Goal: Information Seeking & Learning: Learn about a topic

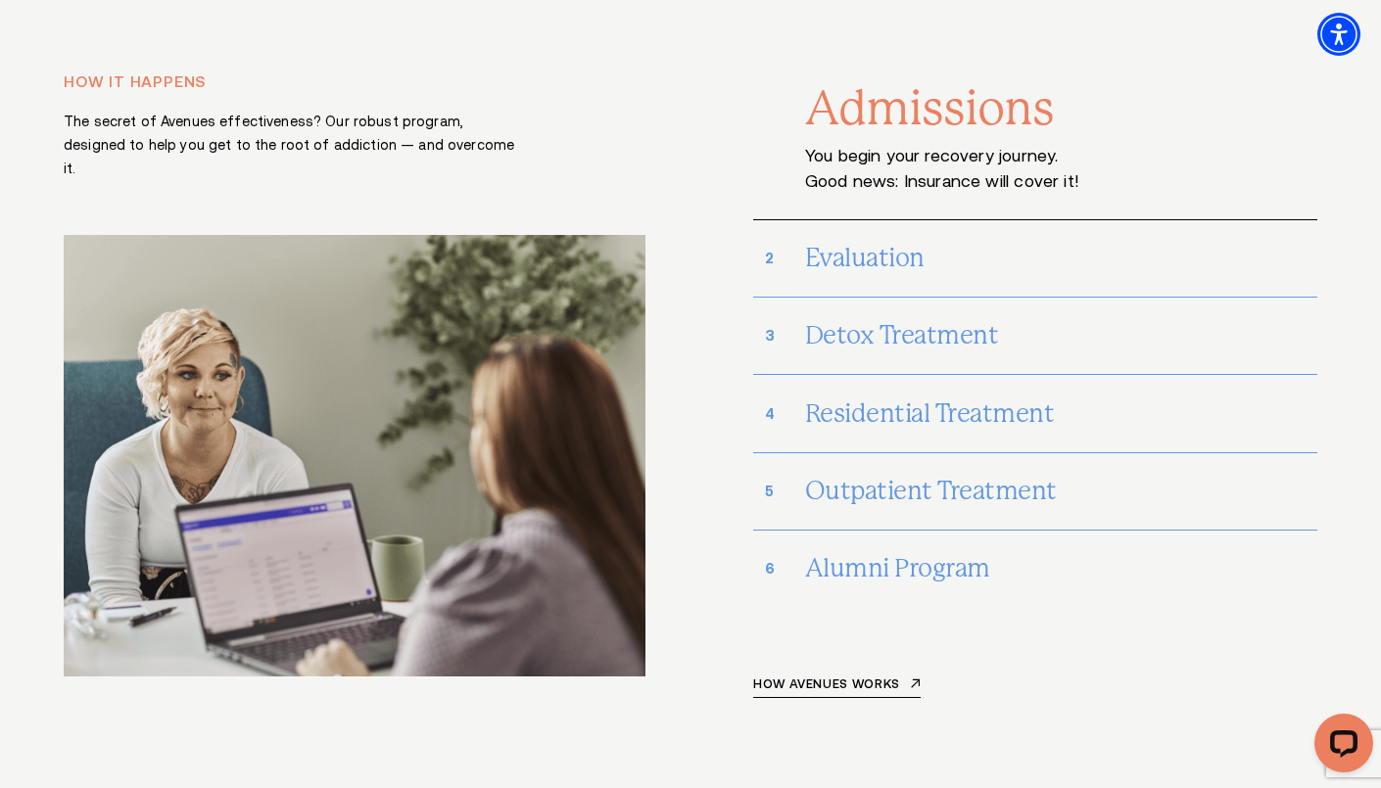
scroll to position [8186, 0]
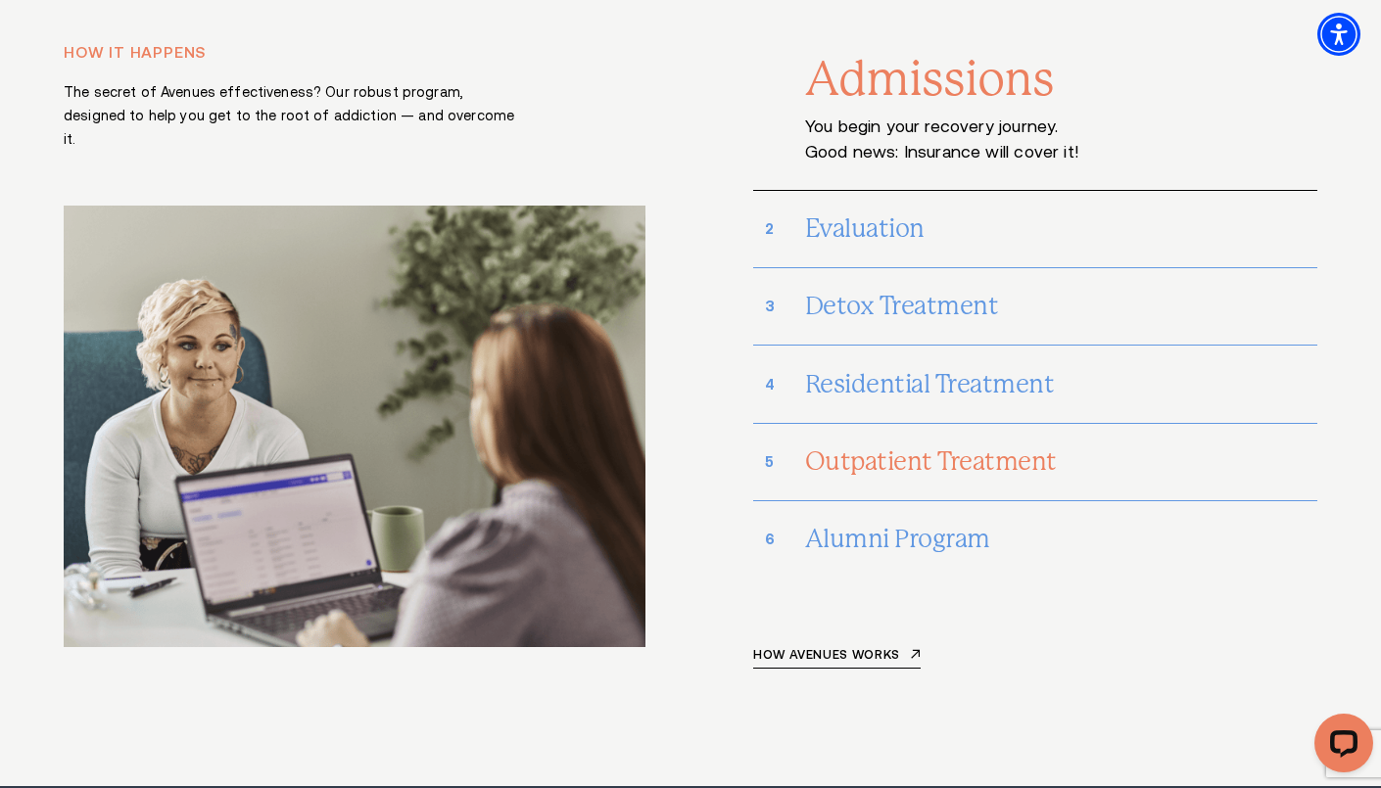
click at [900, 437] on h3 "Outpatient Treatment" at bounding box center [1061, 462] width 512 height 51
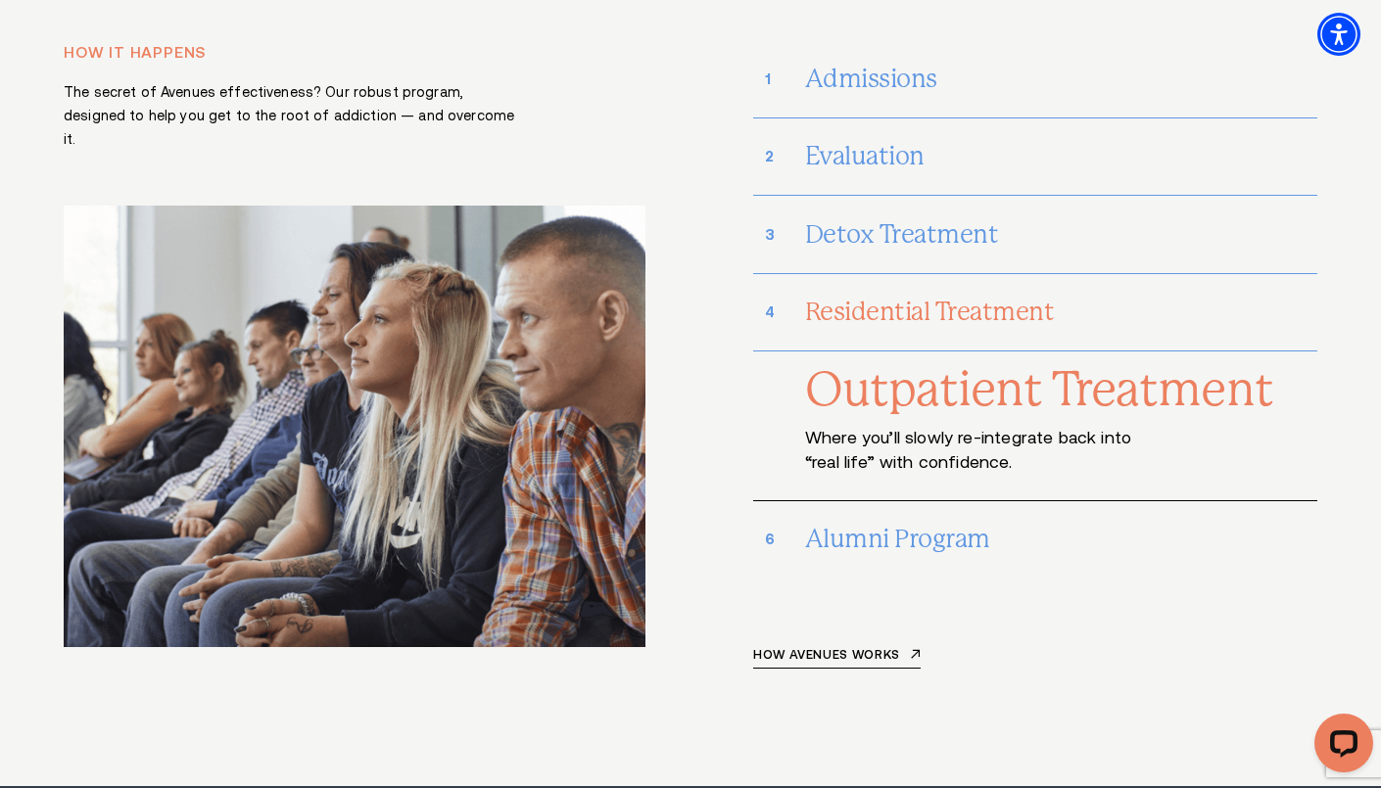
click at [943, 287] on h3 "Residential Treatment" at bounding box center [1061, 312] width 512 height 51
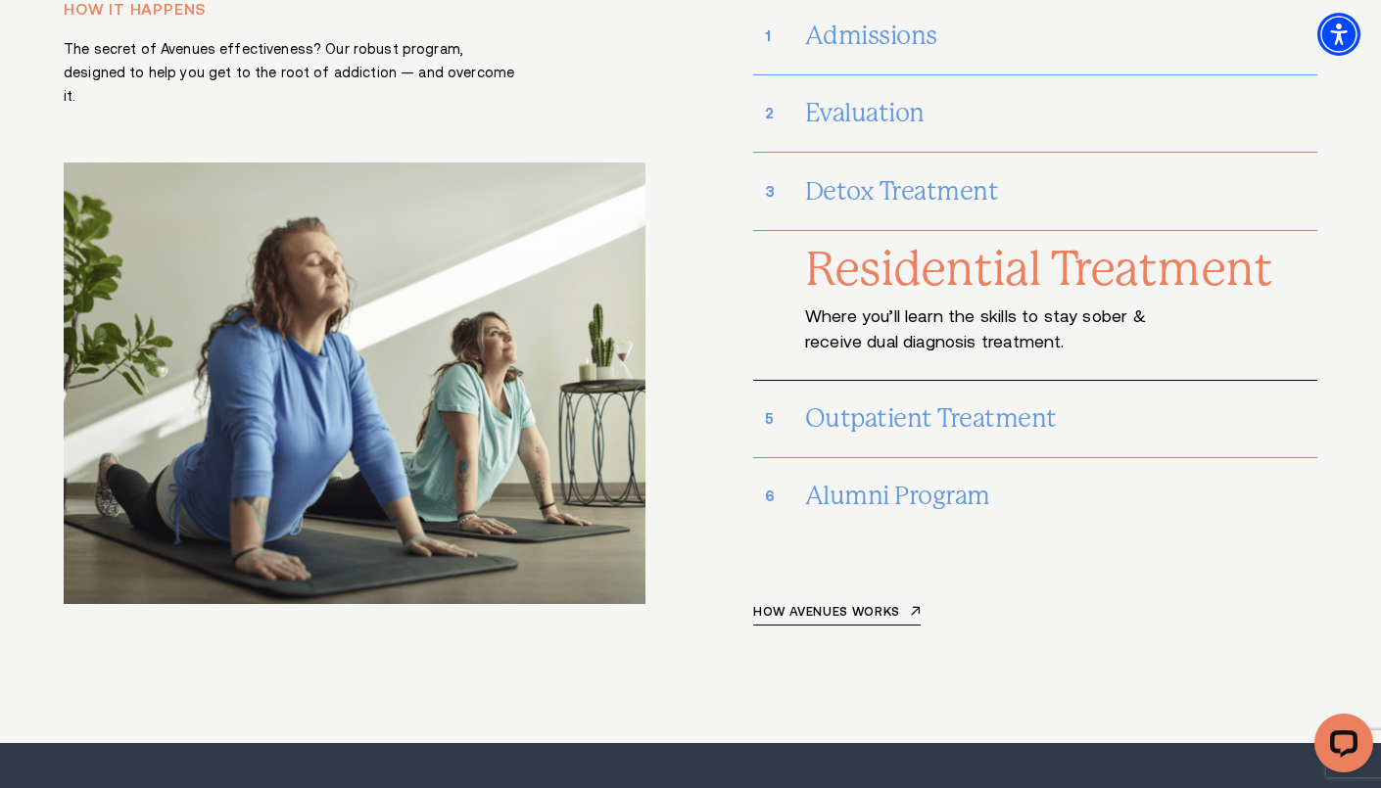
scroll to position [8257, 0]
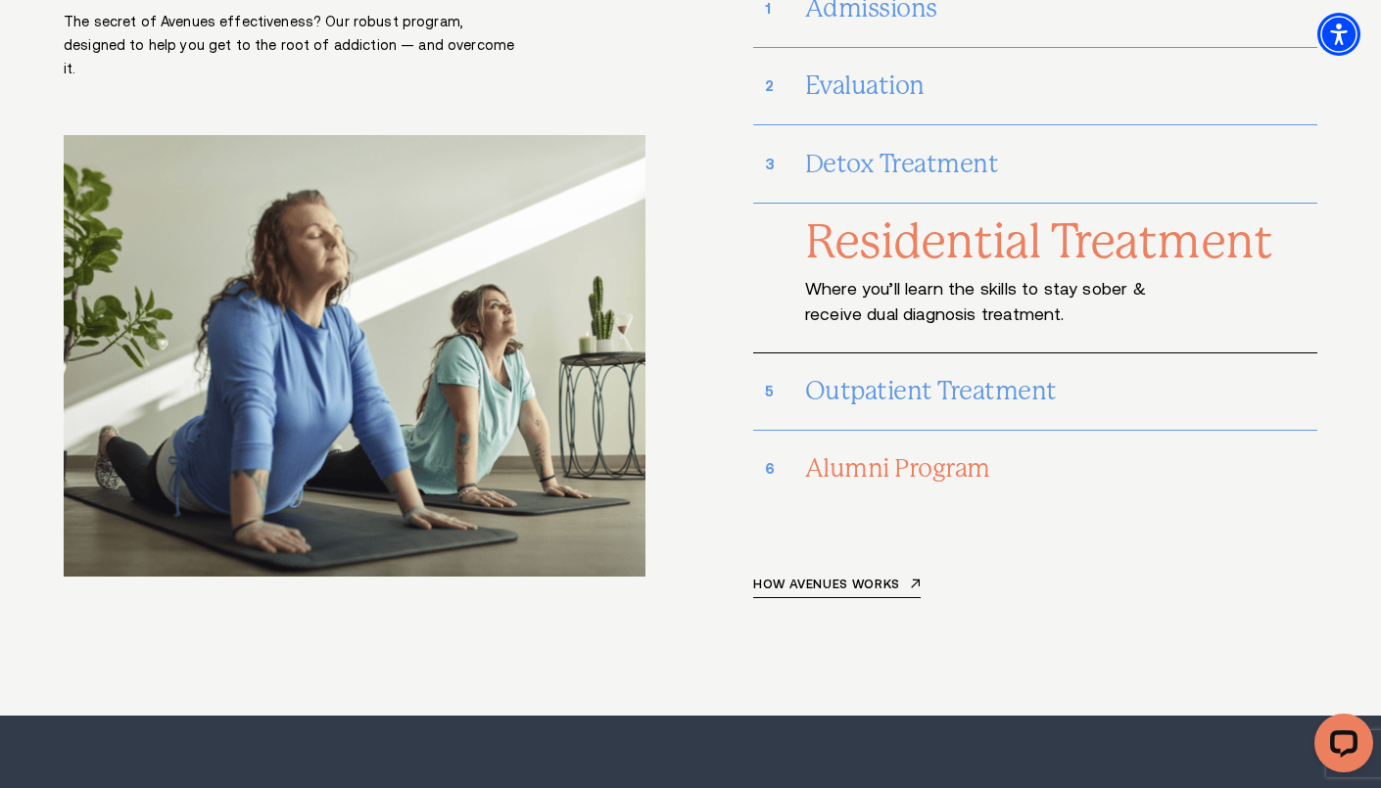
click at [872, 444] on h3 "Alumni Program" at bounding box center [1061, 469] width 512 height 51
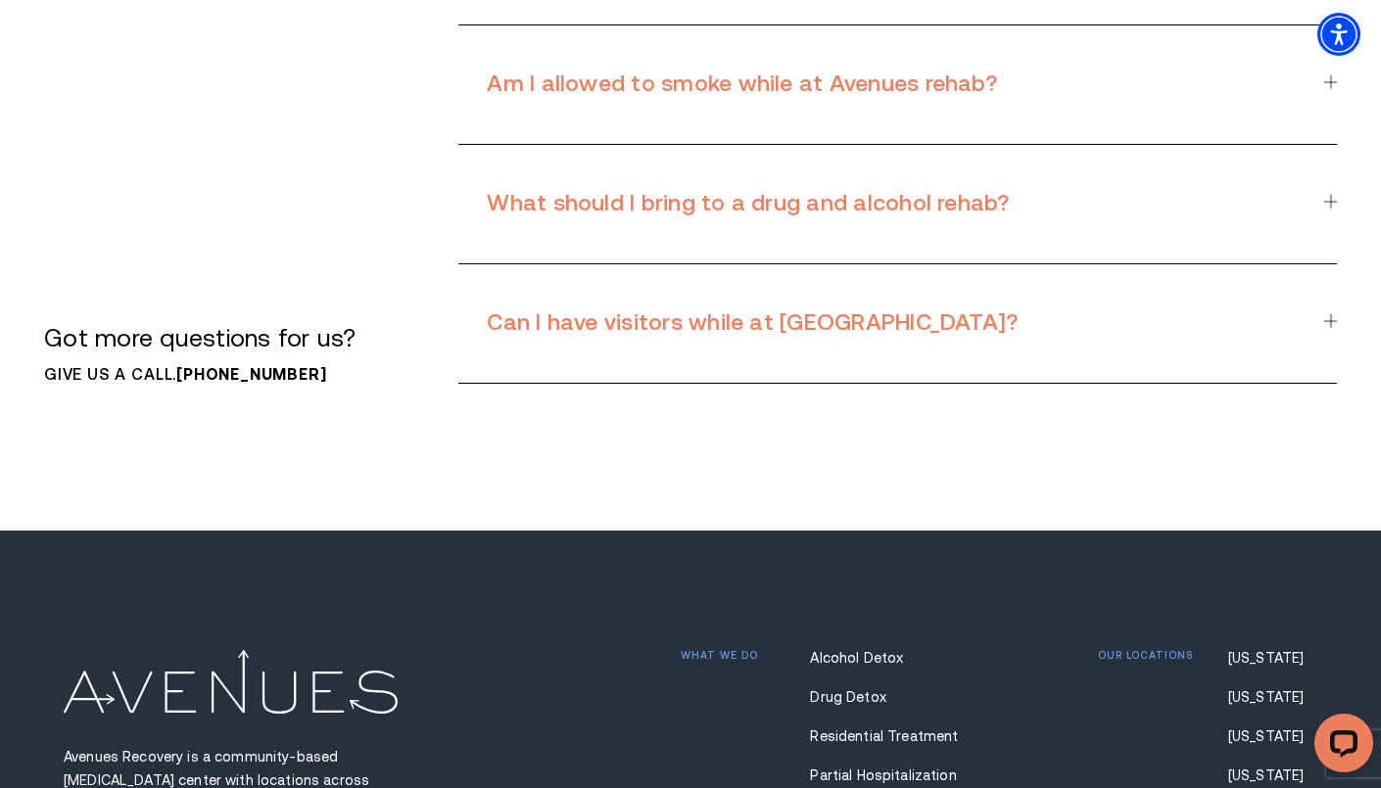
scroll to position [13607, 0]
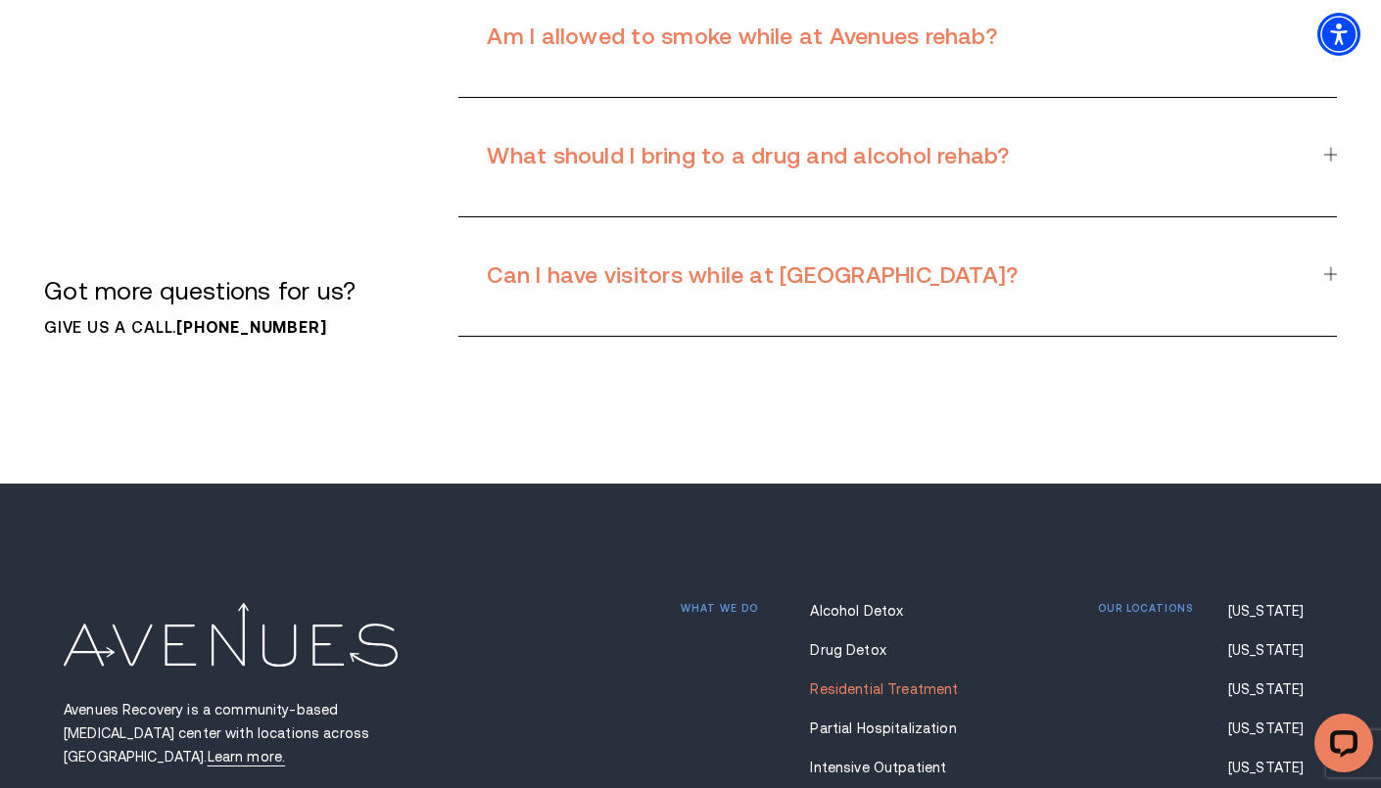
drag, startPoint x: 797, startPoint y: 532, endPoint x: 917, endPoint y: 528, distance: 120.5
click at [917, 603] on div "What we do Alcohol Detox Drug Detox Residential Treatment Partial Hospitalizati…" at bounding box center [824, 748] width 288 height 290
click at [71, 698] on p "Avenues Recovery is a community-based [MEDICAL_DATA] center with locations acro…" at bounding box center [255, 733] width 383 height 70
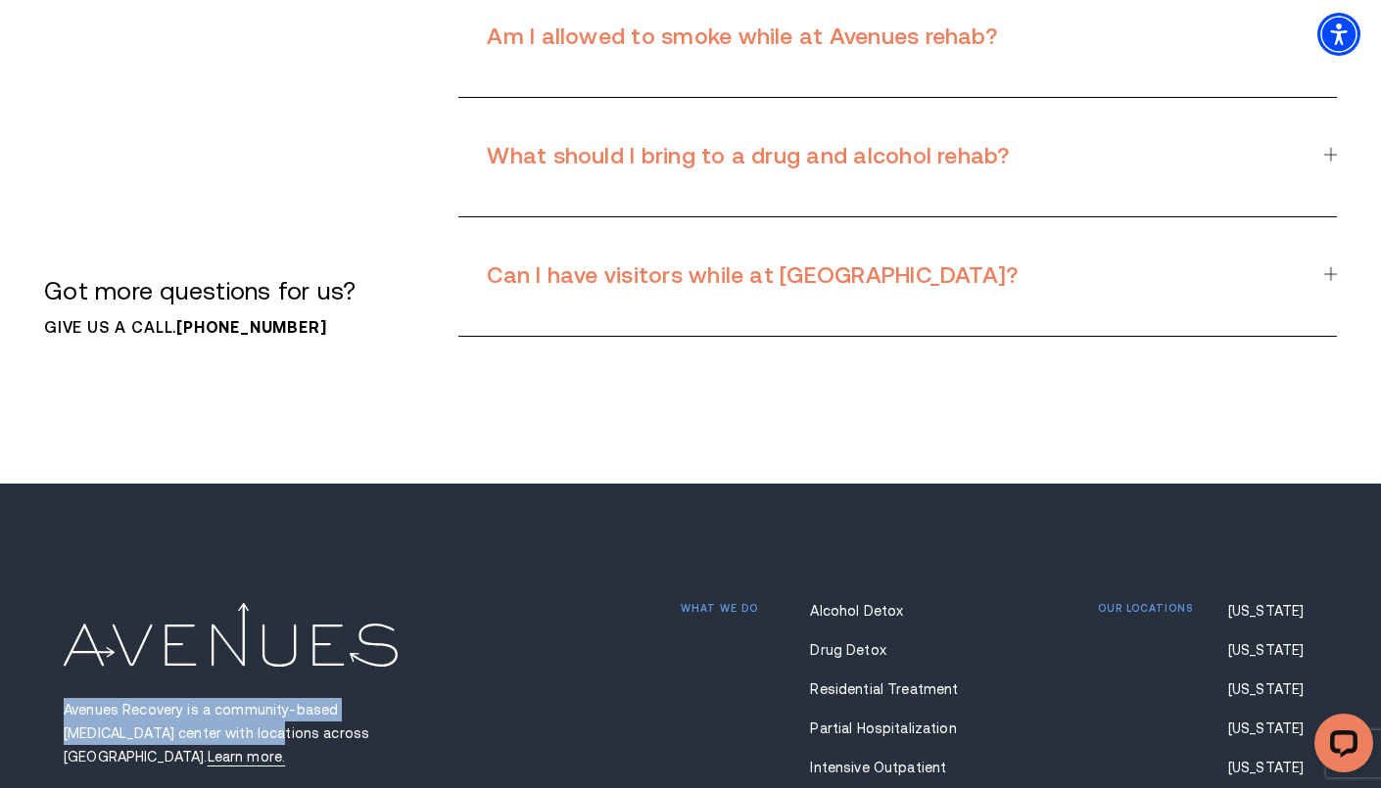
click at [120, 698] on p "Avenues Recovery is a community-based [MEDICAL_DATA] center with locations acro…" at bounding box center [255, 733] width 383 height 70
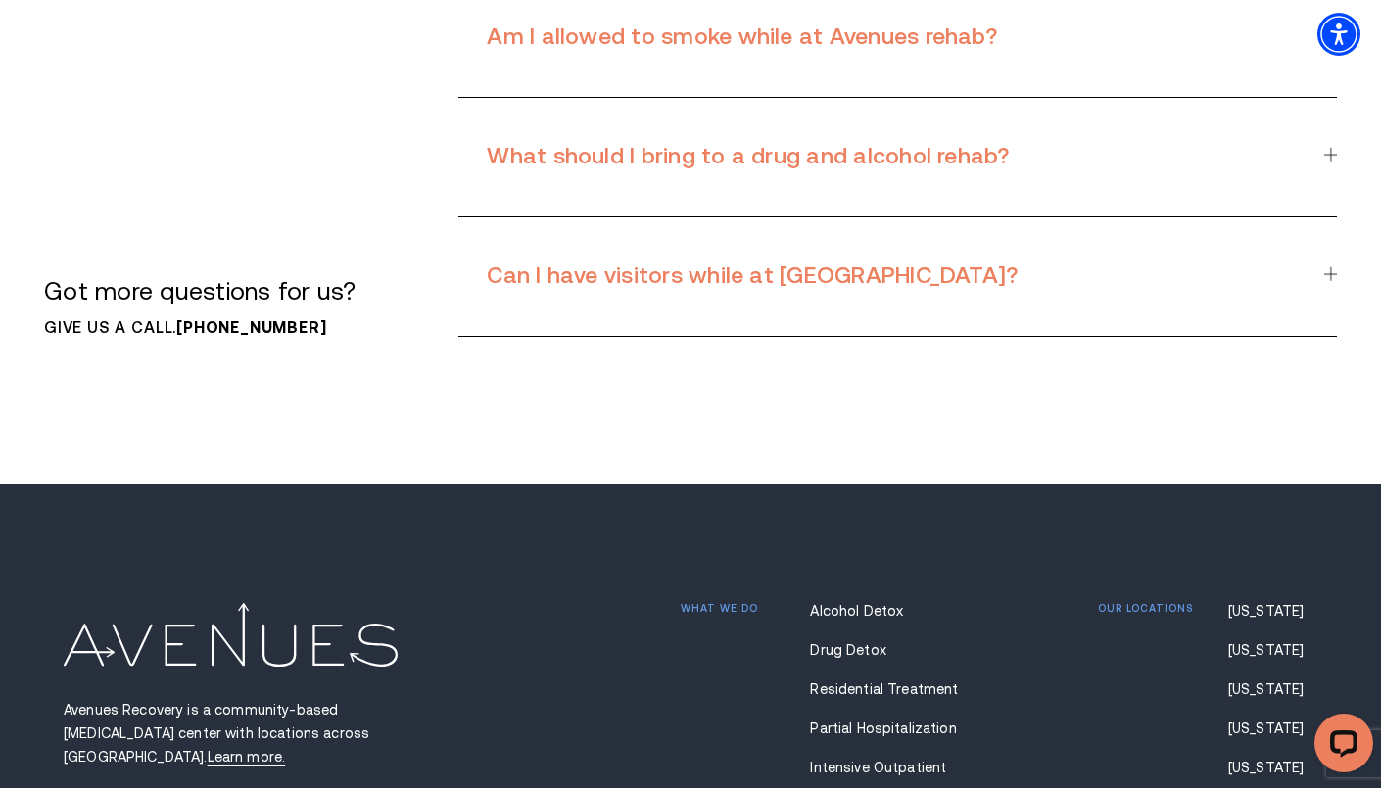
click at [120, 698] on p "Avenues Recovery is a community-based [MEDICAL_DATA] center with locations acro…" at bounding box center [255, 733] width 383 height 70
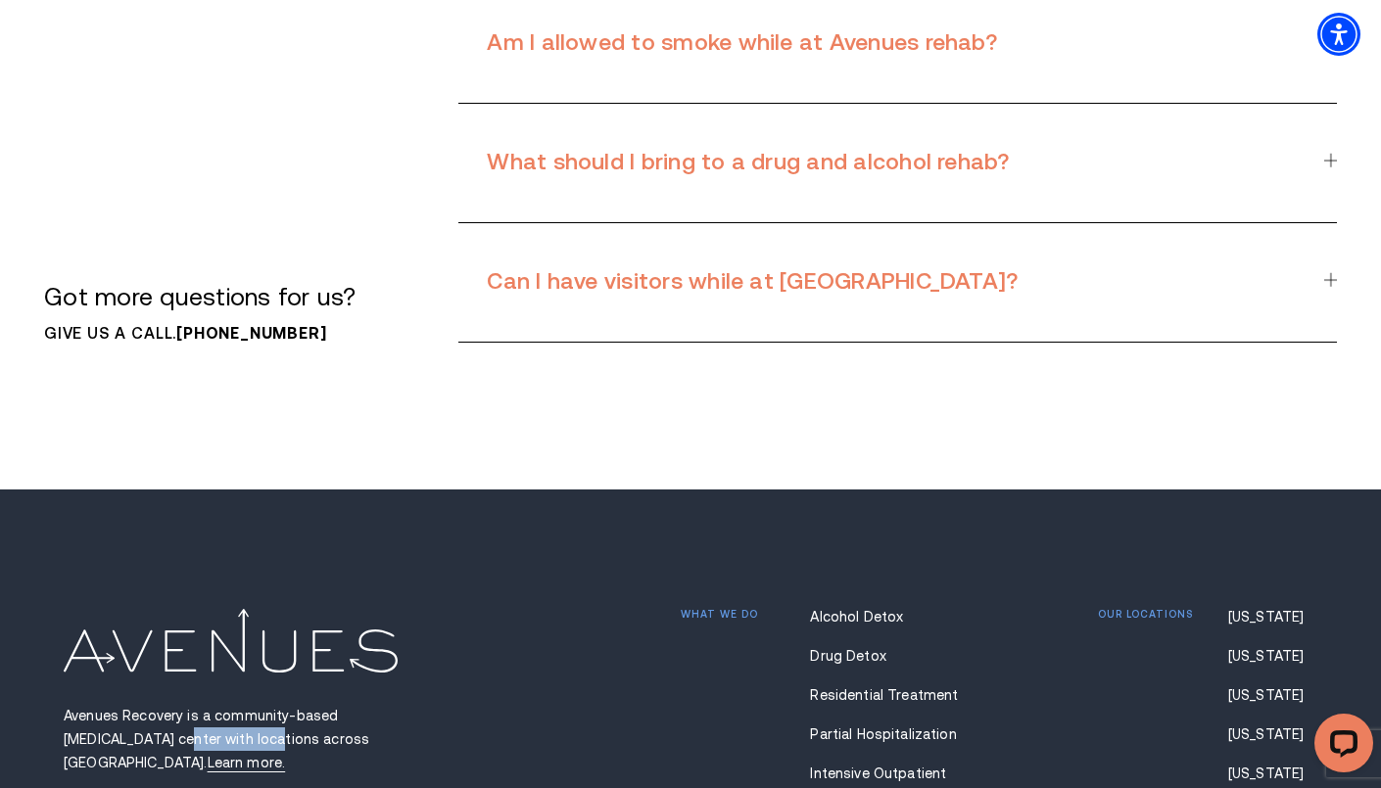
scroll to position [13602, 0]
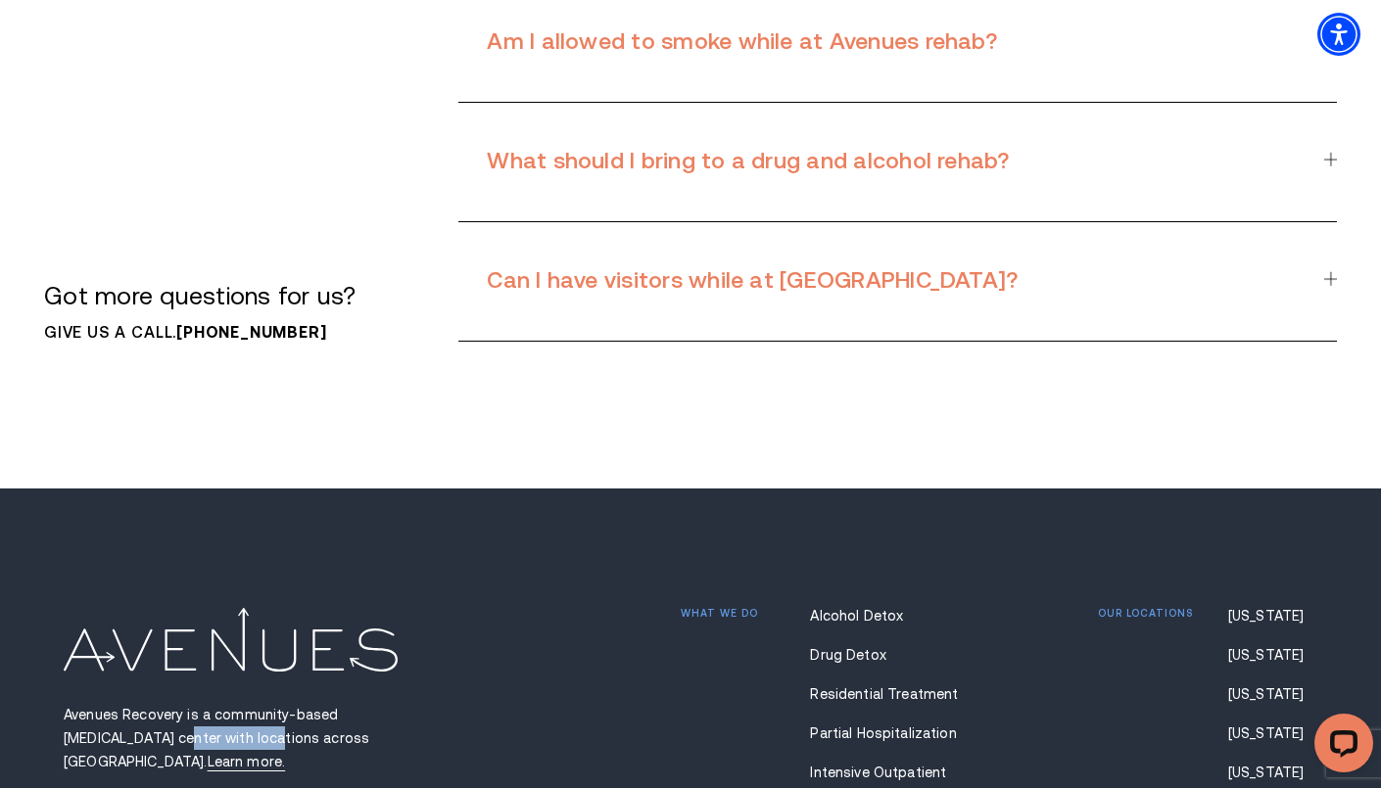
click at [118, 703] on p "Avenues Recovery is a community-based [MEDICAL_DATA] center with locations acro…" at bounding box center [255, 738] width 383 height 70
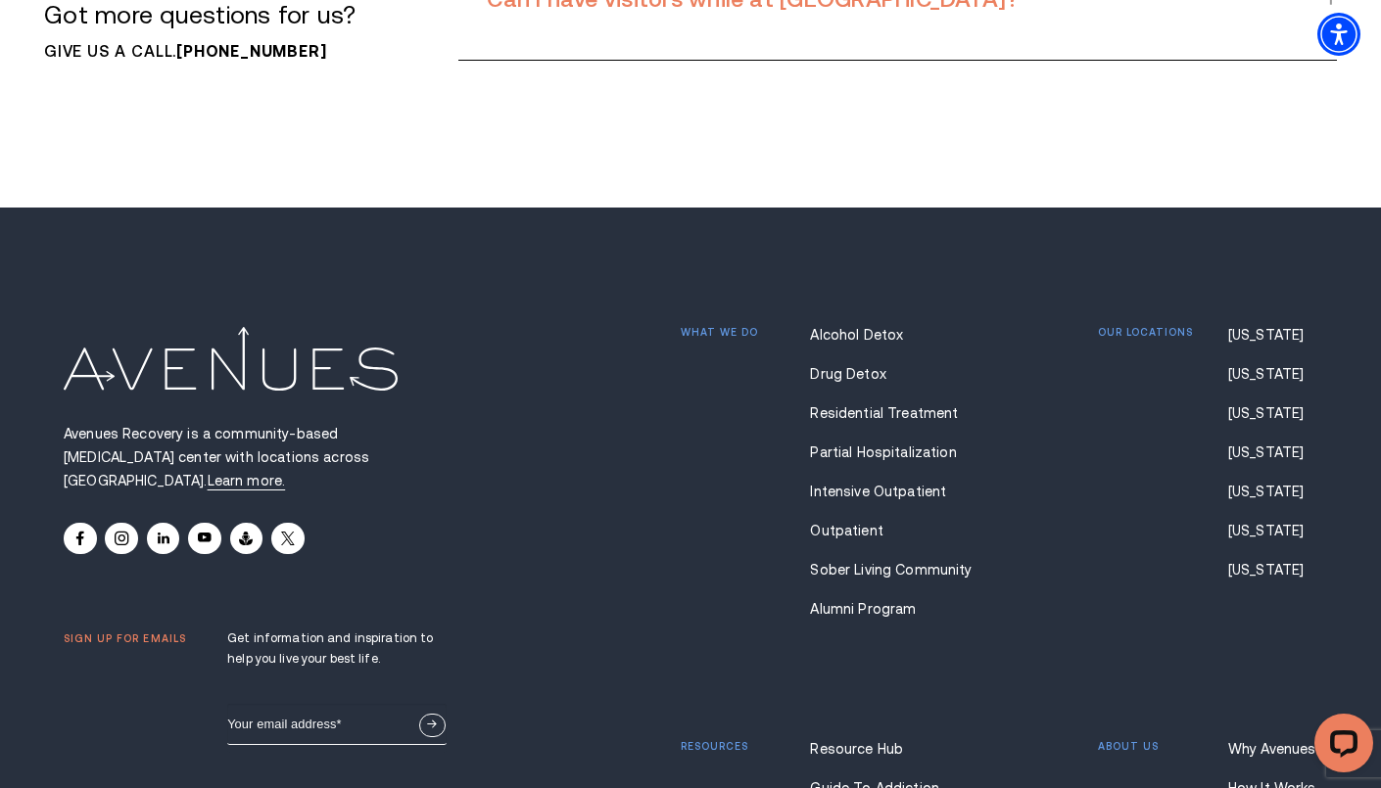
scroll to position [13880, 0]
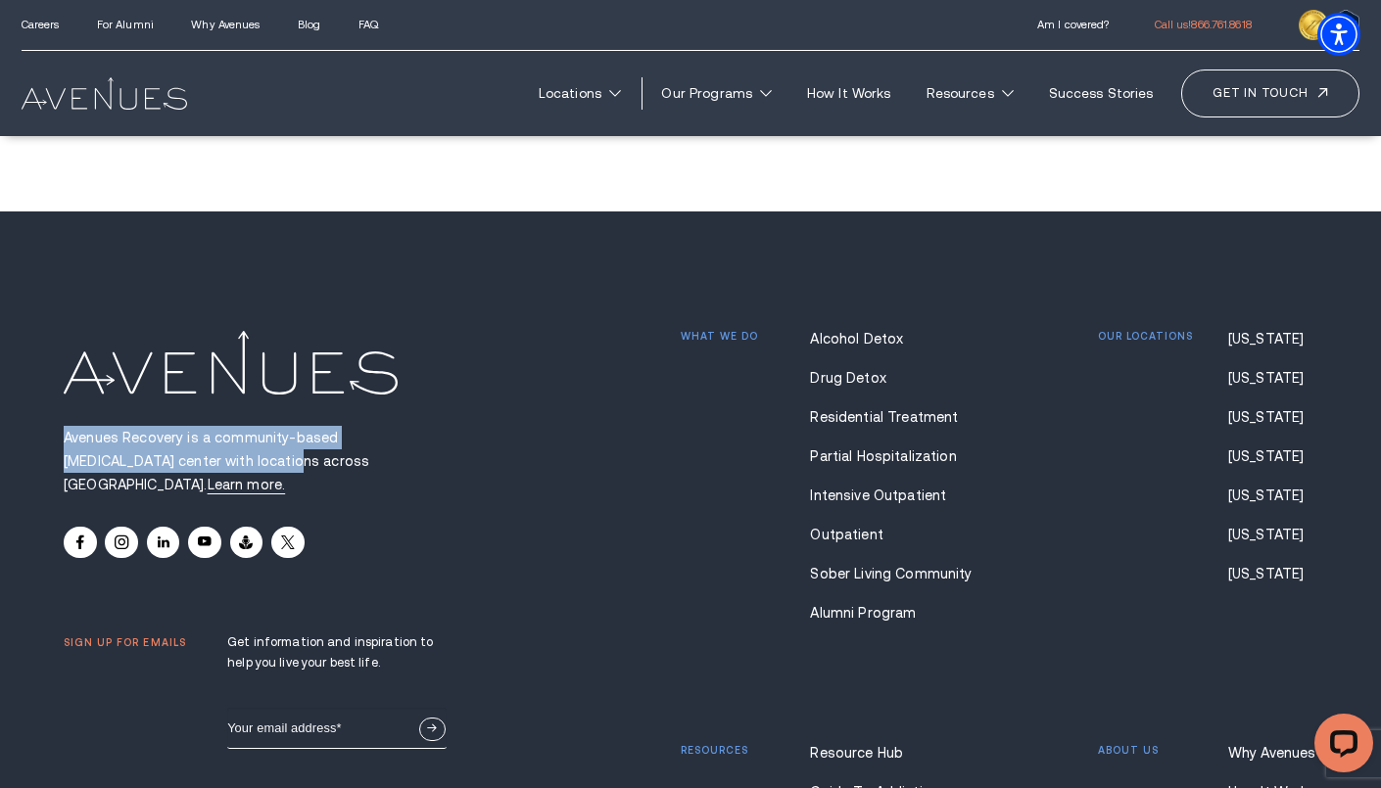
drag, startPoint x: 64, startPoint y: 280, endPoint x: 165, endPoint y: 297, distance: 103.2
click at [165, 426] on p "Avenues Recovery is a community-based [MEDICAL_DATA] center with locations acro…" at bounding box center [255, 461] width 383 height 70
click at [502, 309] on div "Avenues Recovery is a community-based [MEDICAL_DATA] center with locations acro…" at bounding box center [690, 633] width 1253 height 845
